Goal: Information Seeking & Learning: Learn about a topic

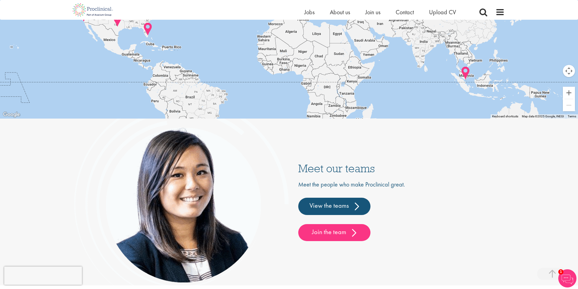
scroll to position [1439, 0]
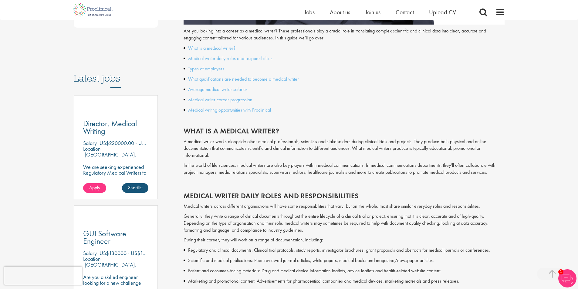
scroll to position [273, 0]
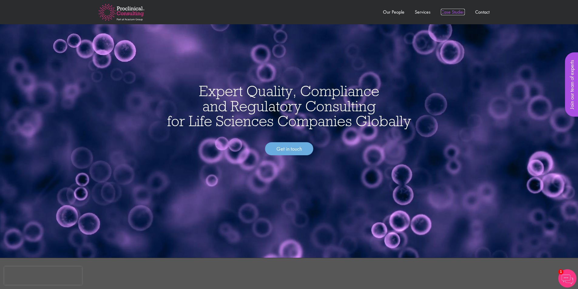
click at [453, 15] on link "Case Studies" at bounding box center [453, 12] width 24 height 6
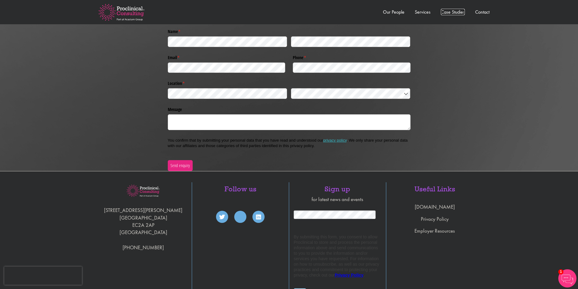
scroll to position [1418, 0]
